Goal: Check status: Check status

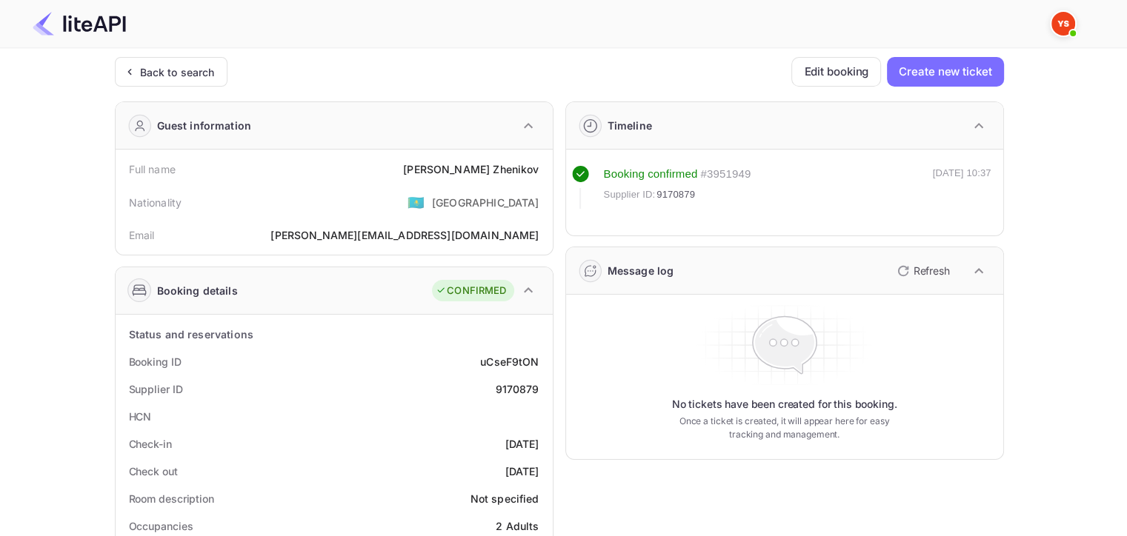
click at [190, 79] on div "Back to search" at bounding box center [177, 72] width 75 height 16
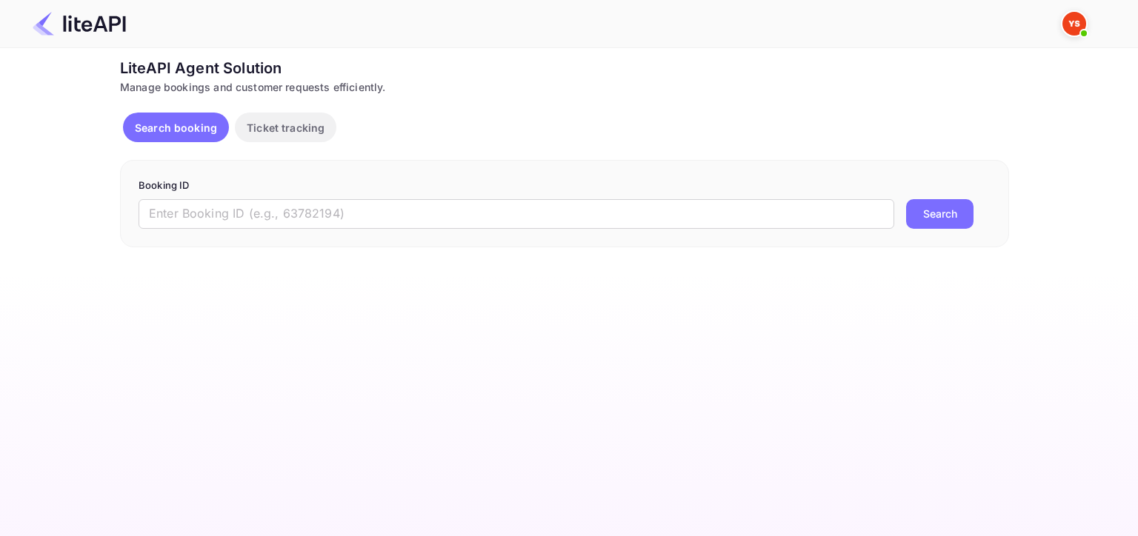
click at [244, 222] on input "text" at bounding box center [517, 214] width 756 height 30
paste input "9143051"
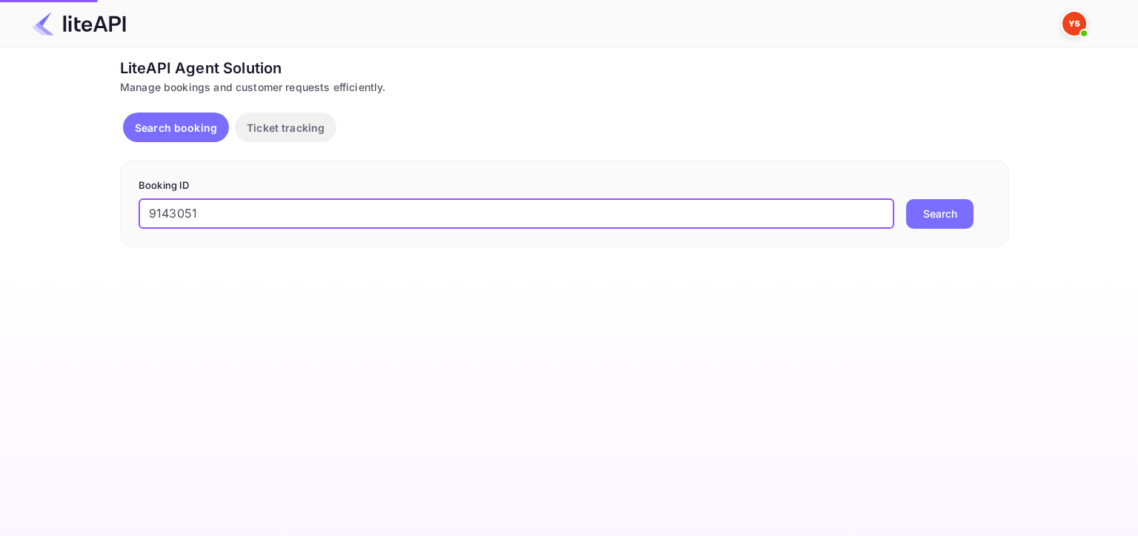
type input "9143051"
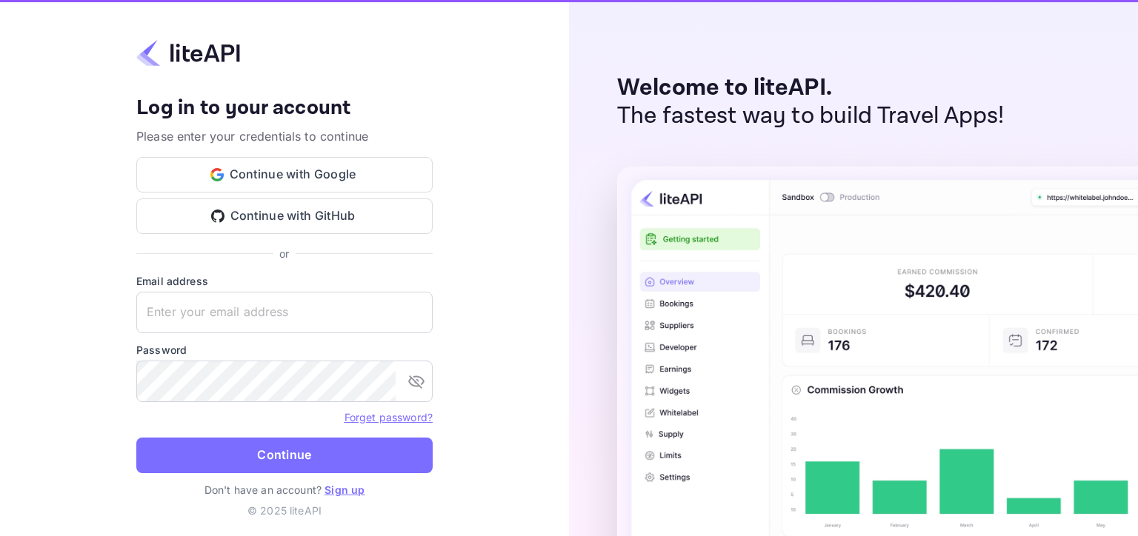
type input "[EMAIL_ADDRESS][DOMAIN_NAME]"
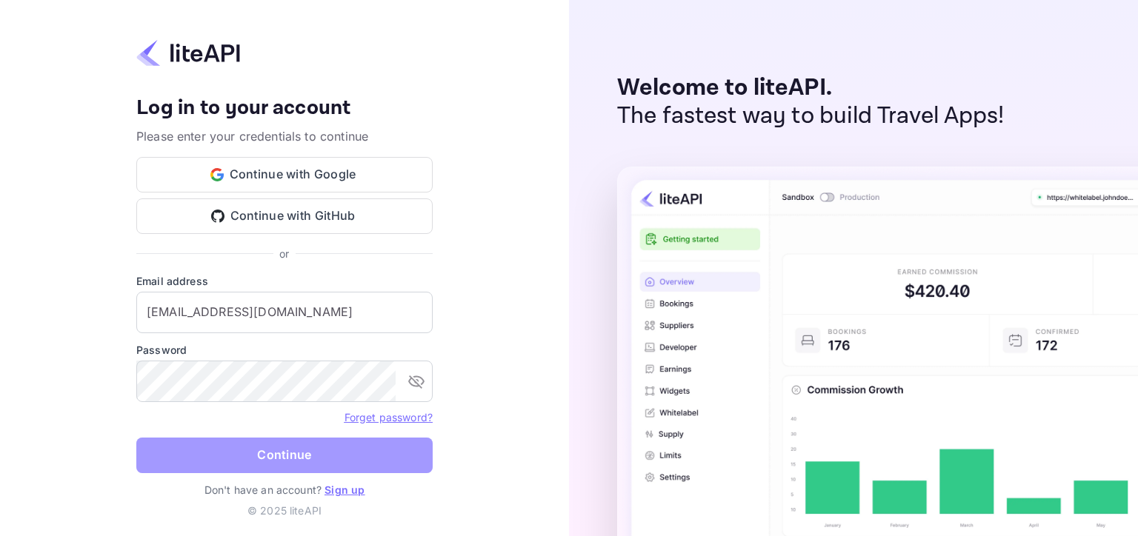
click at [301, 462] on button "Continue" at bounding box center [284, 456] width 296 height 36
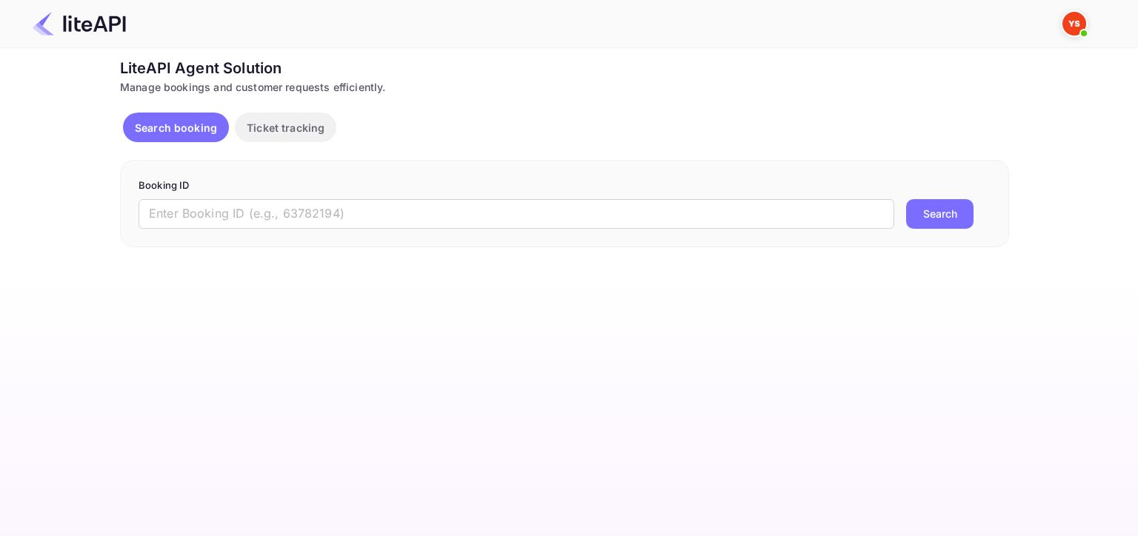
click at [734, 222] on input "text" at bounding box center [517, 214] width 756 height 30
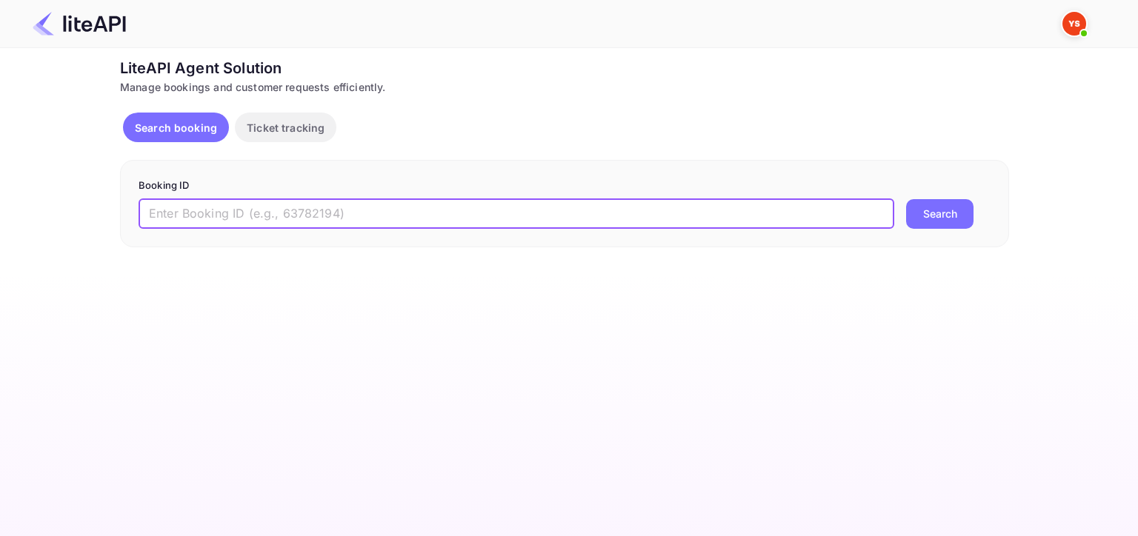
paste input "9143051"
type input "9143051"
click at [941, 215] on button "Search" at bounding box center [939, 214] width 67 height 30
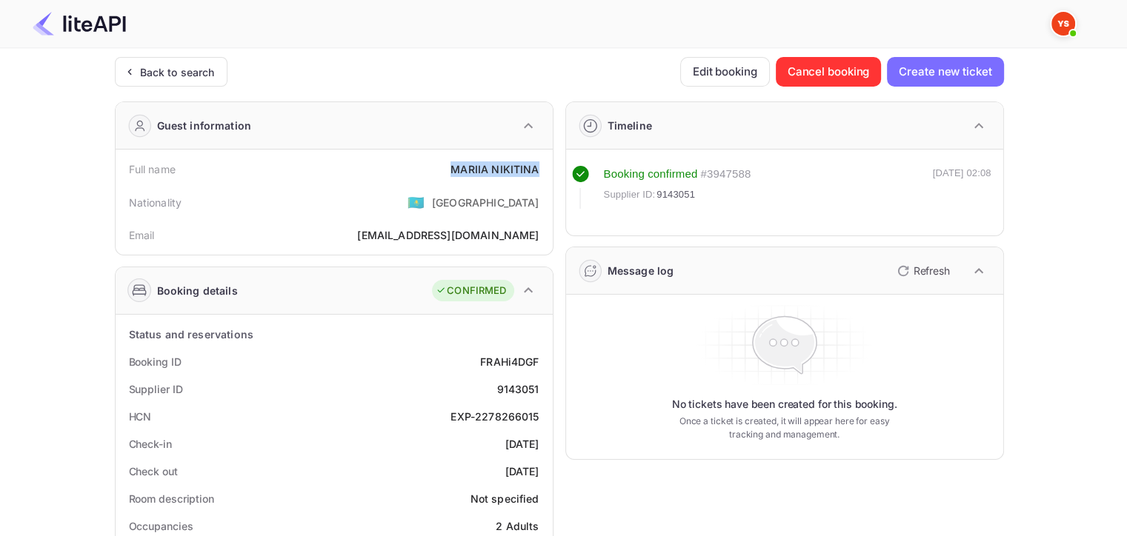
drag, startPoint x: 441, startPoint y: 166, endPoint x: 538, endPoint y: 164, distance: 96.3
click at [538, 164] on div "Full name MARIIA NIKITINA" at bounding box center [333, 169] width 425 height 27
copy div "MARIIA NIKITINA"
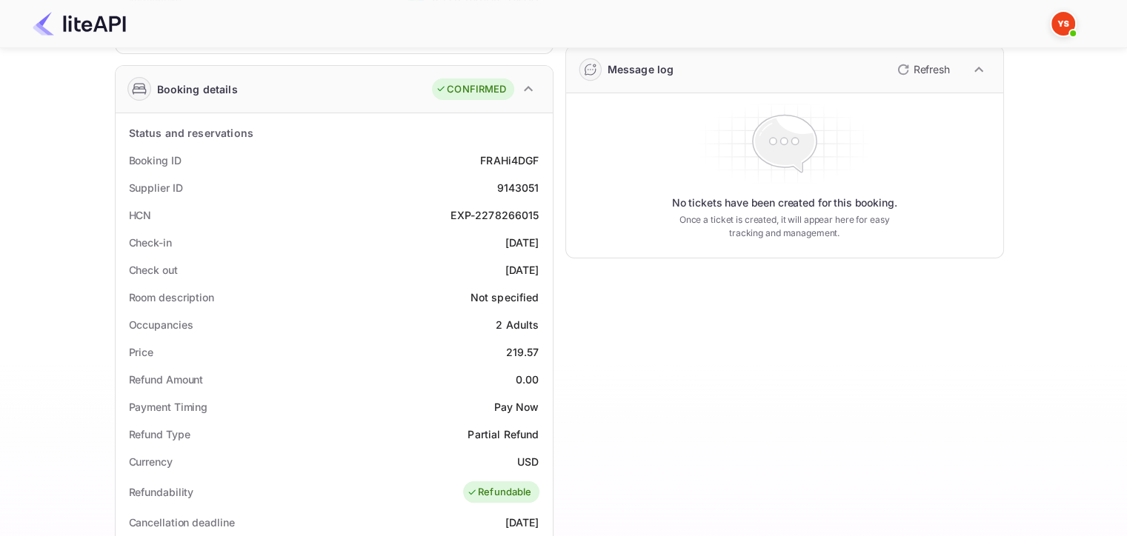
scroll to position [222, 0]
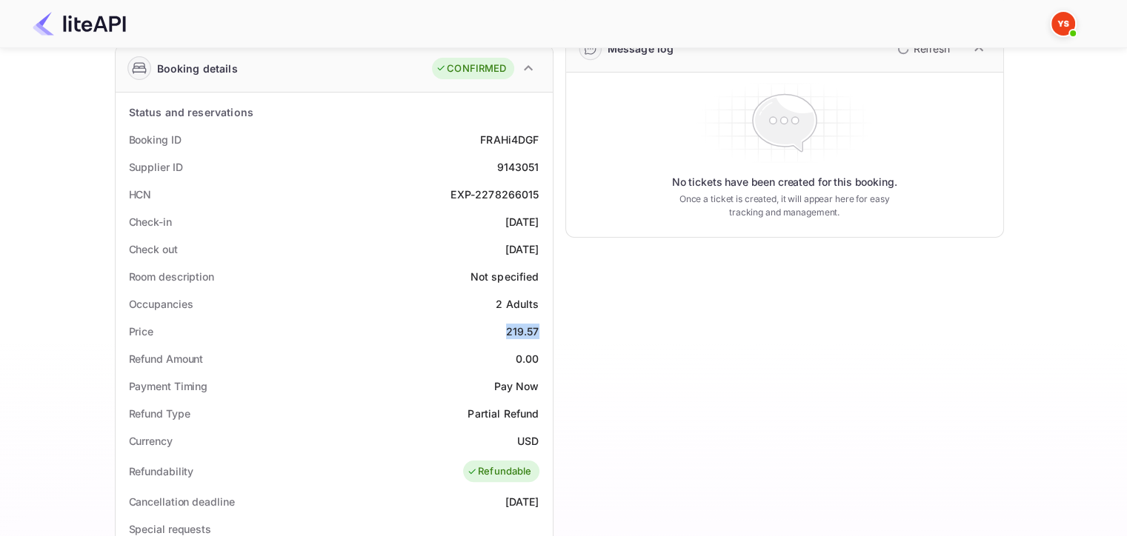
drag, startPoint x: 507, startPoint y: 329, endPoint x: 547, endPoint y: 328, distance: 40.0
click at [547, 328] on div "Status and reservations Booking ID FRAHi4DGF Supplier ID 9143051 HCN EXP-227826…" at bounding box center [334, 501] width 437 height 816
copy div "219.57"
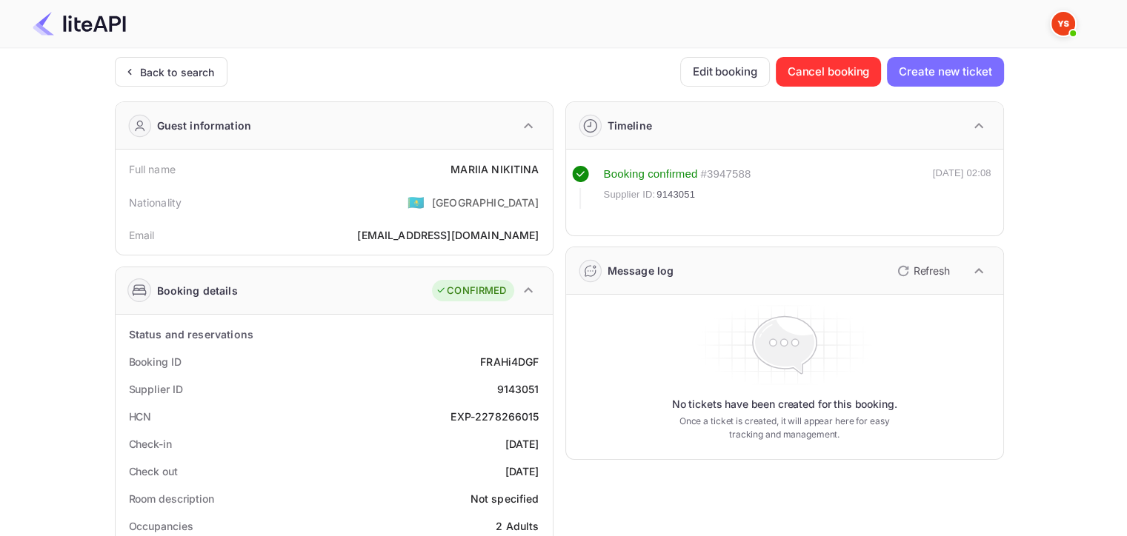
click at [170, 68] on div "Back to search" at bounding box center [177, 72] width 75 height 16
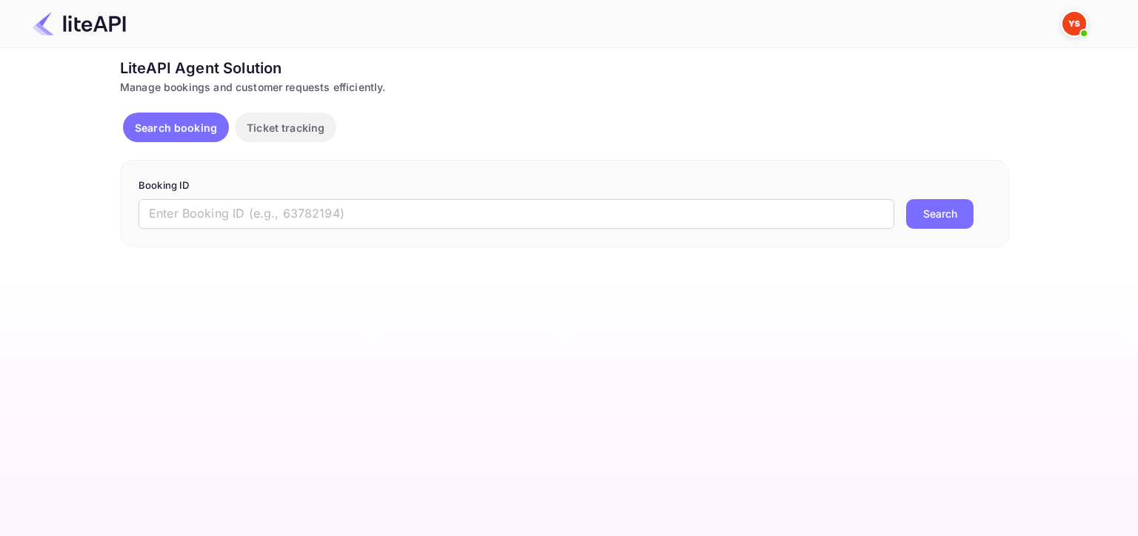
click at [273, 199] on input "text" at bounding box center [517, 214] width 756 height 30
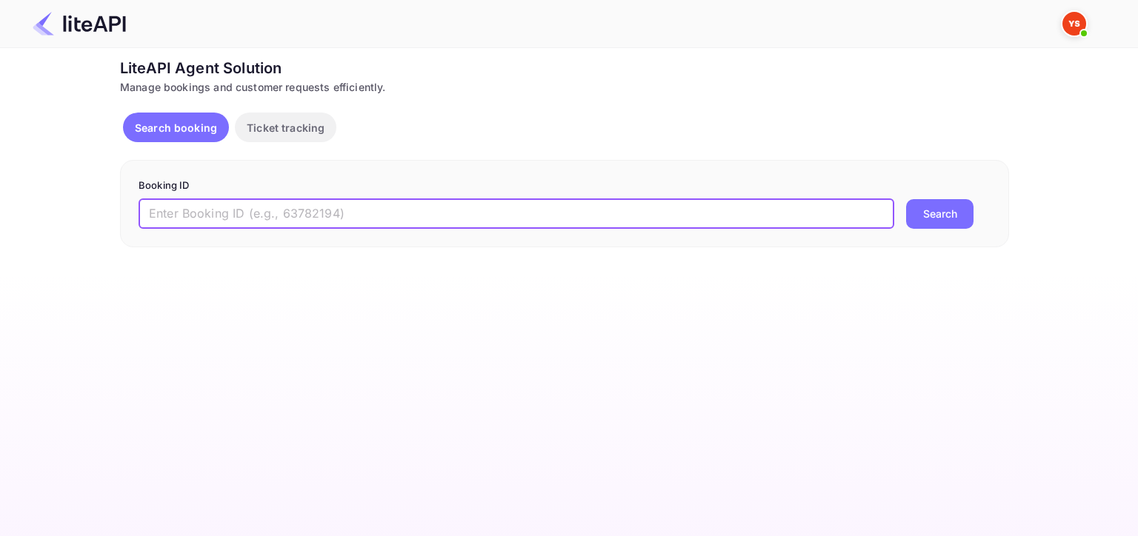
paste input "8735399"
type input "8735399"
click at [916, 207] on button "Search" at bounding box center [939, 214] width 67 height 30
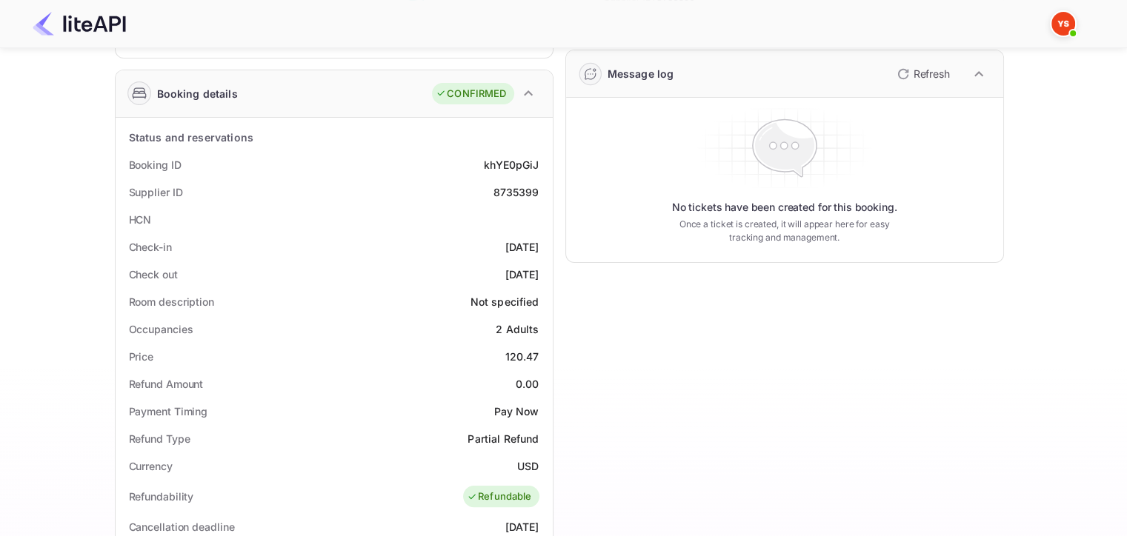
scroll to position [222, 0]
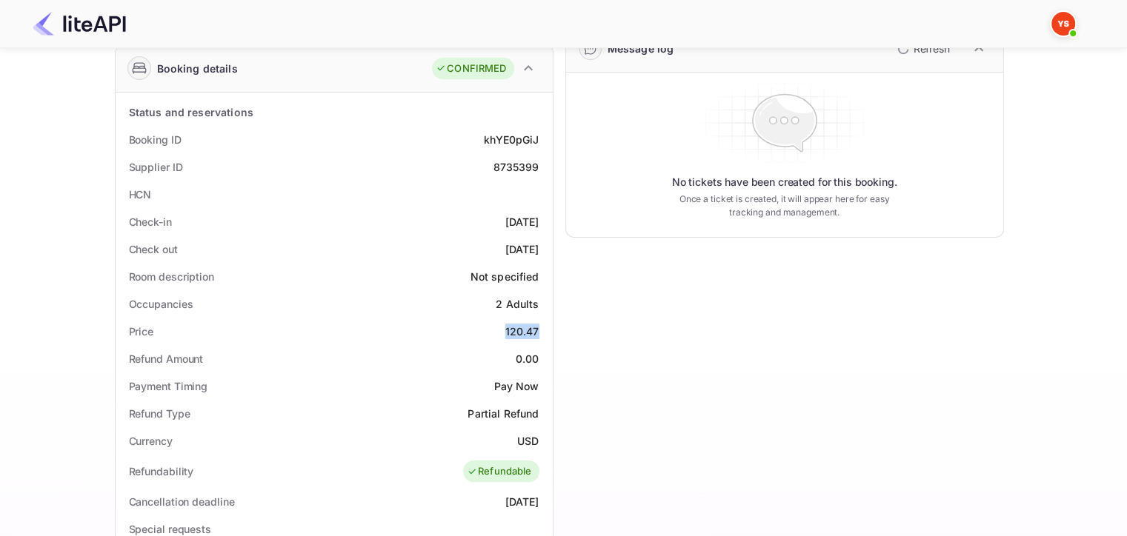
drag, startPoint x: 498, startPoint y: 336, endPoint x: 543, endPoint y: 332, distance: 44.6
click at [543, 332] on div "Price 120.47" at bounding box center [333, 331] width 425 height 27
copy div "120.47"
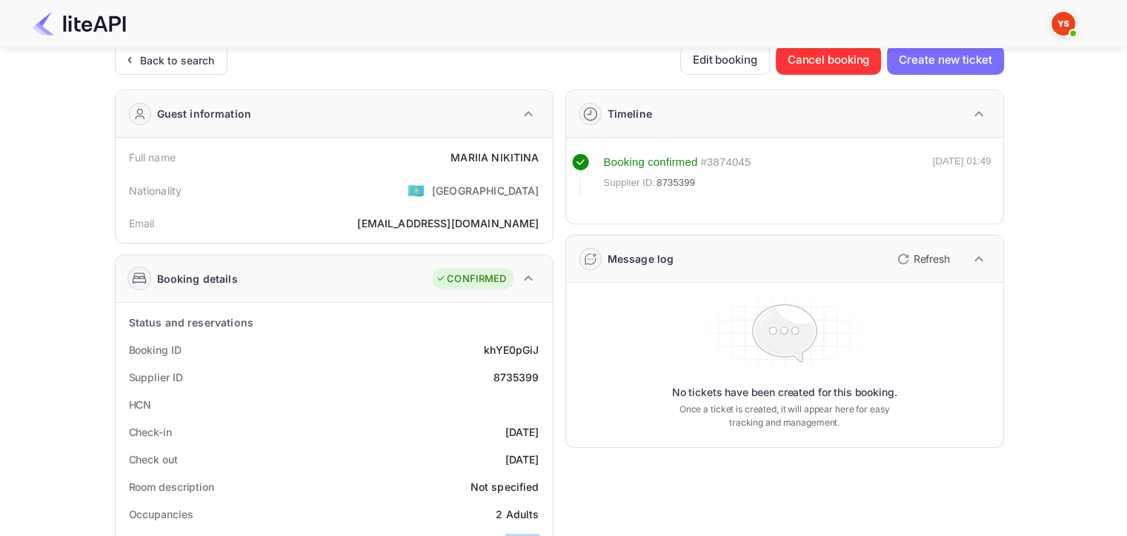
scroll to position [0, 0]
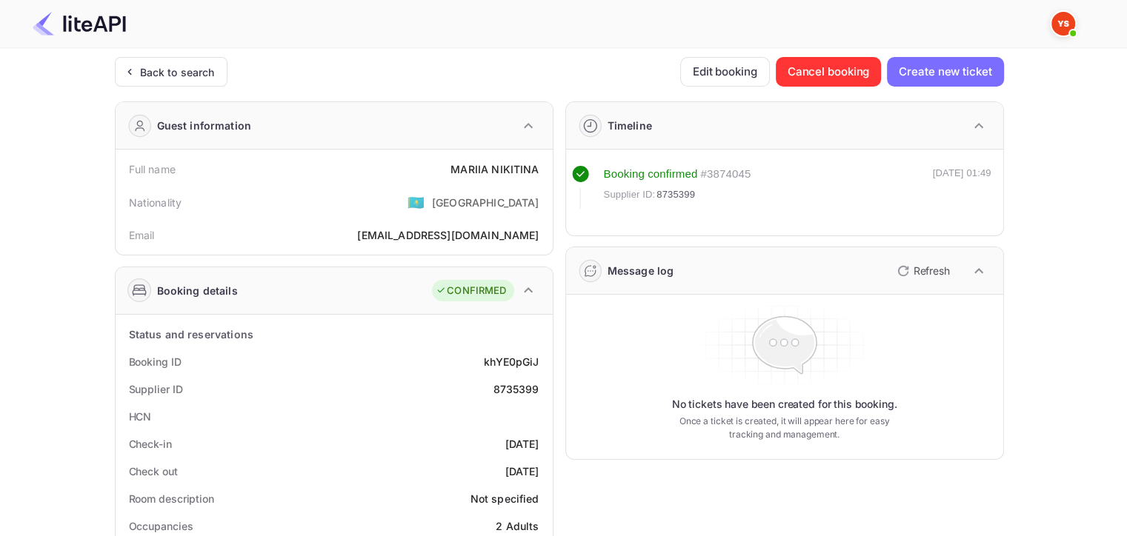
click at [184, 80] on div "Back to search" at bounding box center [171, 72] width 113 height 30
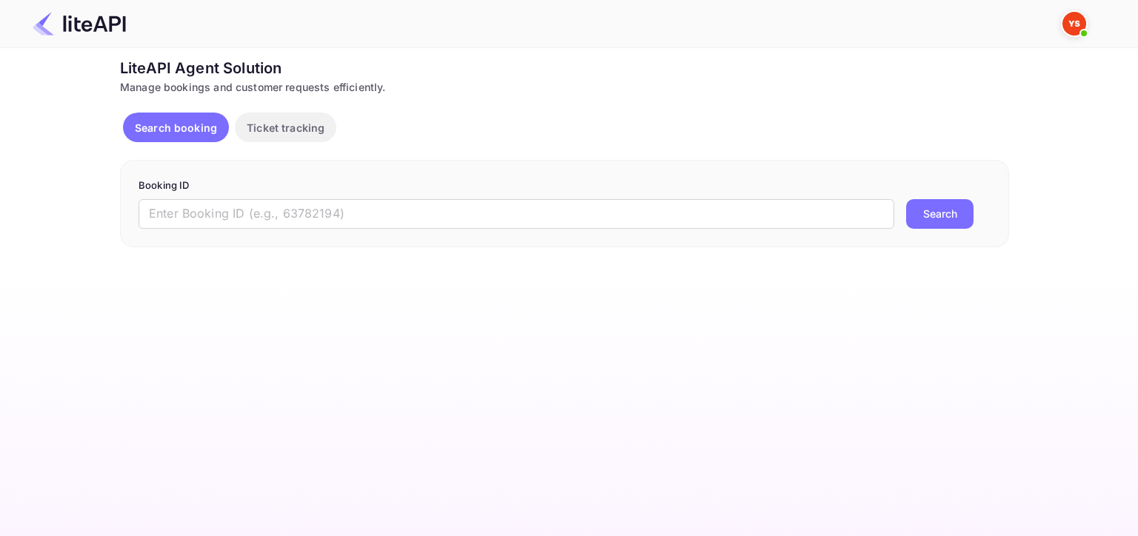
click at [403, 216] on input "text" at bounding box center [517, 214] width 756 height 30
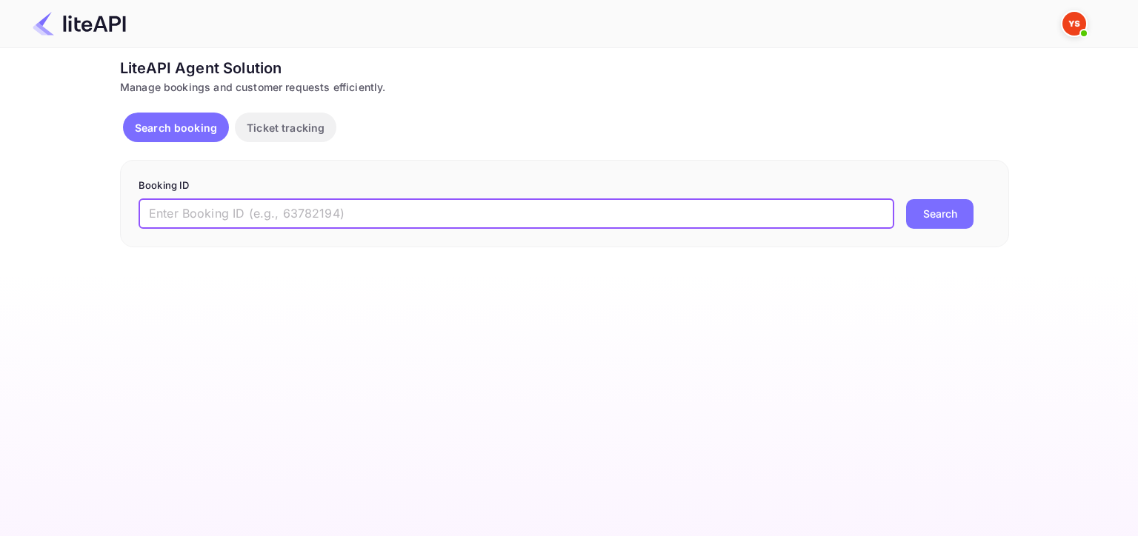
paste input "8735126"
type input "8735126"
click at [944, 211] on button "Search" at bounding box center [939, 214] width 67 height 30
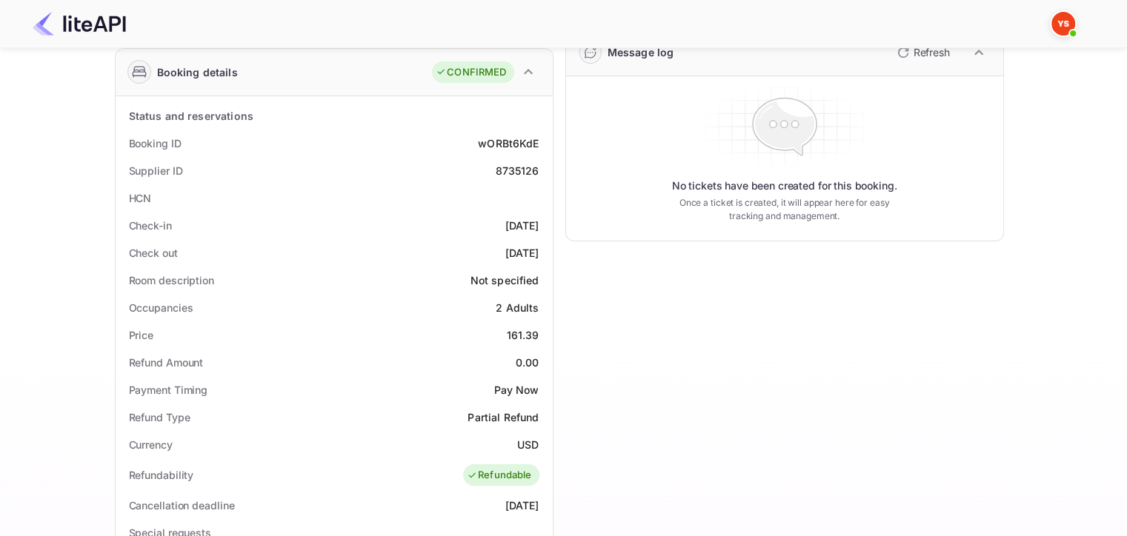
scroll to position [222, 0]
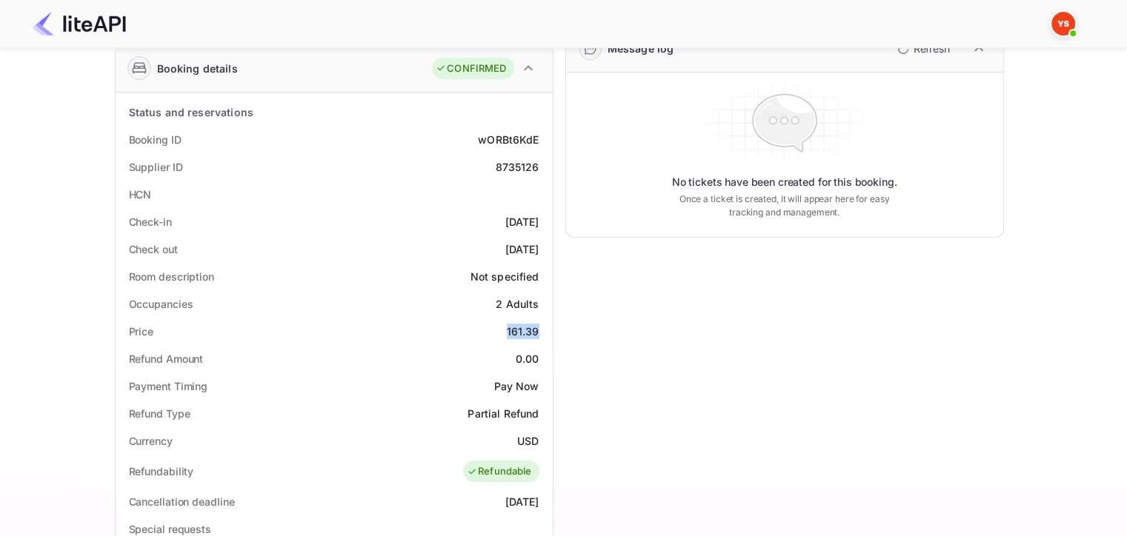
drag, startPoint x: 503, startPoint y: 330, endPoint x: 545, endPoint y: 330, distance: 42.2
click at [545, 330] on div "Price 161.39" at bounding box center [333, 331] width 425 height 27
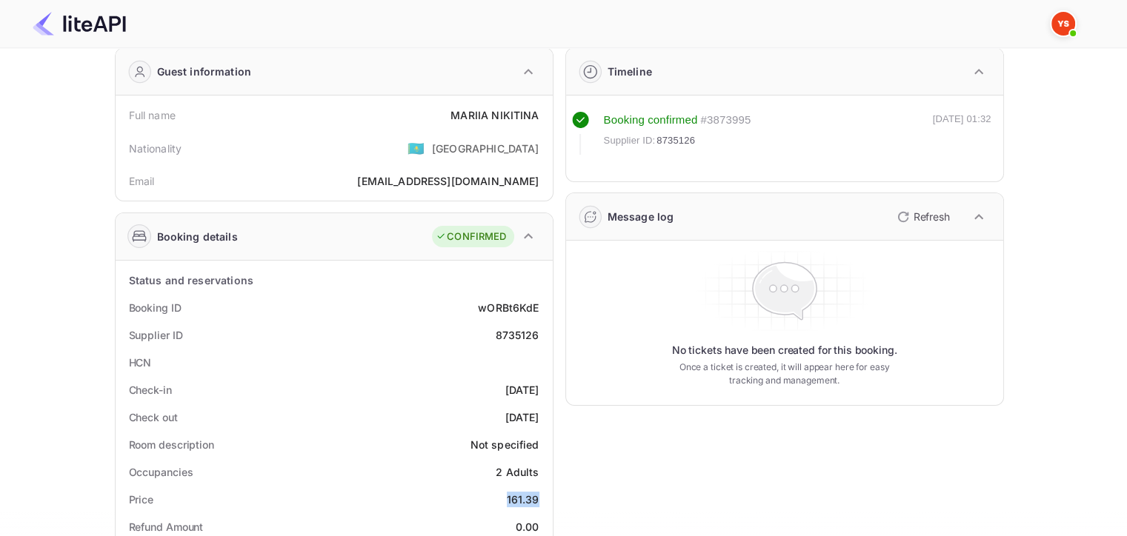
scroll to position [0, 0]
